Goal: Task Accomplishment & Management: Use online tool/utility

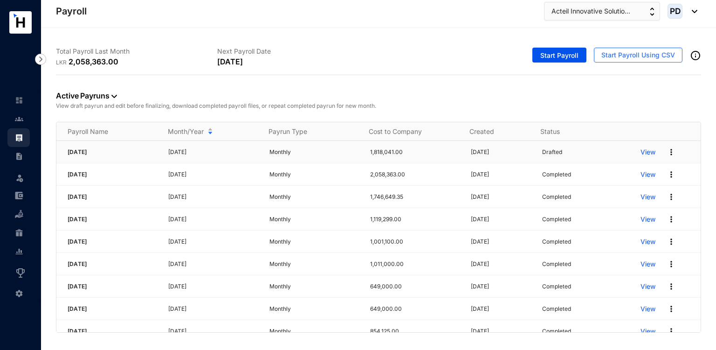
click at [645, 150] on p "View" at bounding box center [648, 151] width 15 height 9
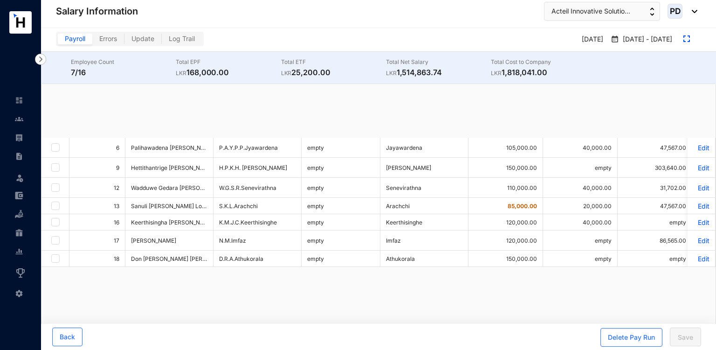
checkbox input "true"
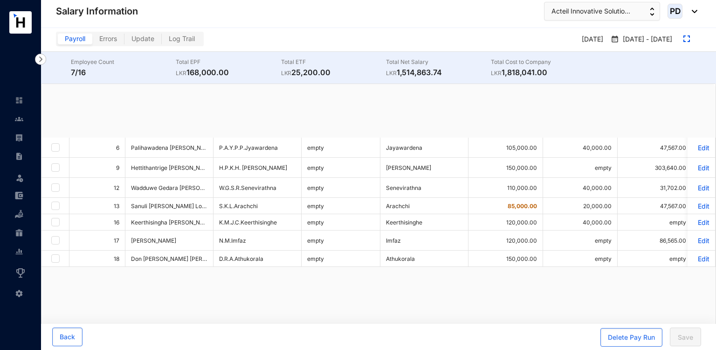
checkbox input "true"
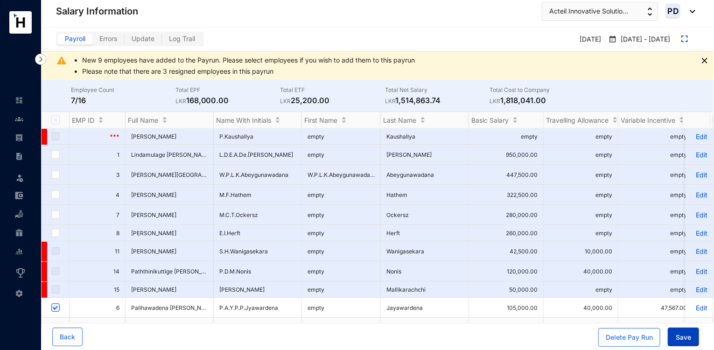
click at [681, 329] on button "Save" at bounding box center [683, 336] width 31 height 19
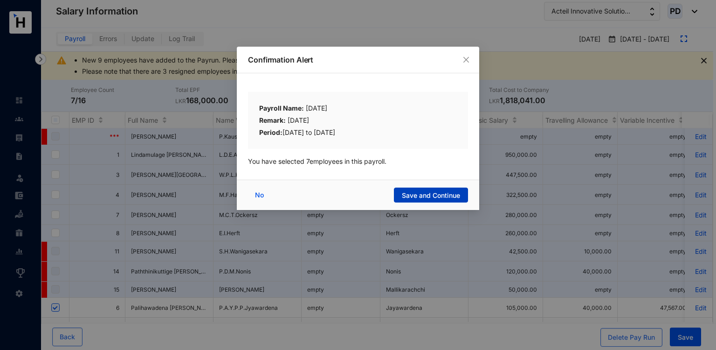
click at [462, 195] on button "Save and Continue" at bounding box center [431, 195] width 74 height 15
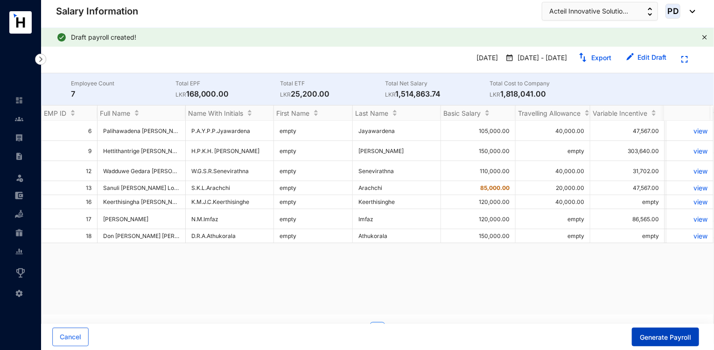
click at [646, 332] on button "Generate Payroll" at bounding box center [665, 336] width 67 height 19
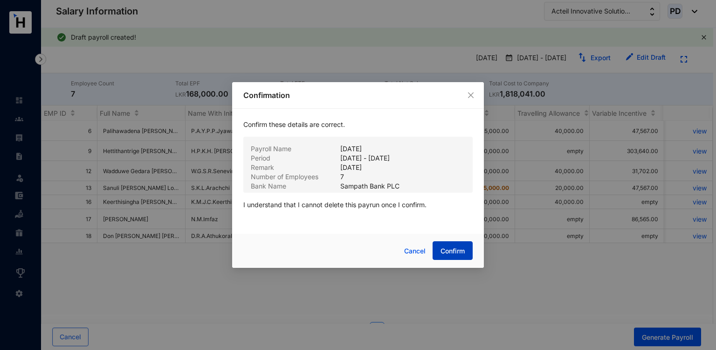
click at [441, 246] on span "Confirm" at bounding box center [453, 250] width 24 height 9
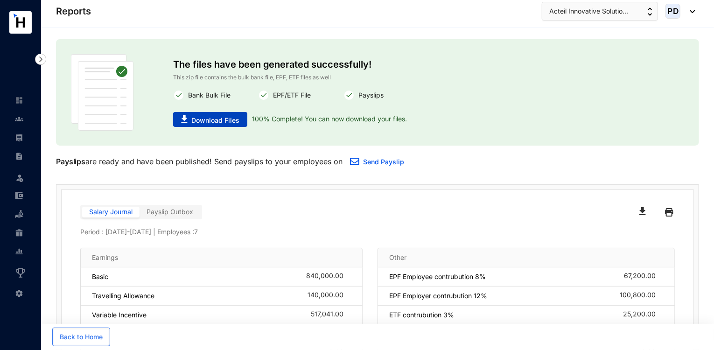
click at [216, 124] on div "The files have been generated successfully! This zip file contains the bulk ban…" at bounding box center [377, 92] width 409 height 76
click at [216, 124] on span "Download Files" at bounding box center [215, 120] width 48 height 9
click at [601, 19] on button "Acteil Innovative Solutio..." at bounding box center [600, 11] width 116 height 19
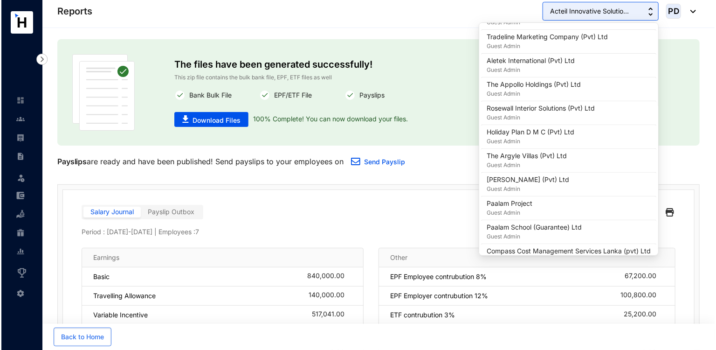
scroll to position [828, 0]
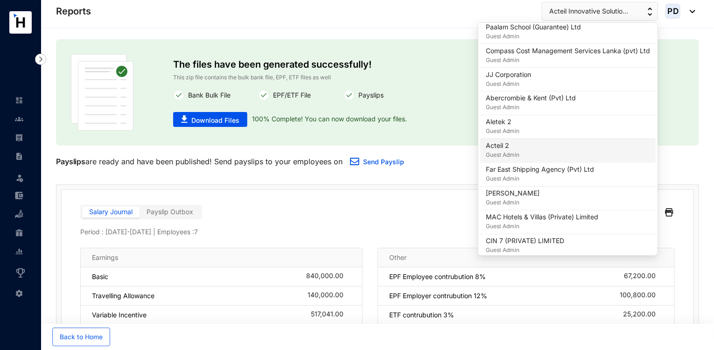
click at [511, 144] on p "Acteil 2" at bounding box center [503, 145] width 34 height 9
